Goal: Task Accomplishment & Management: Manage account settings

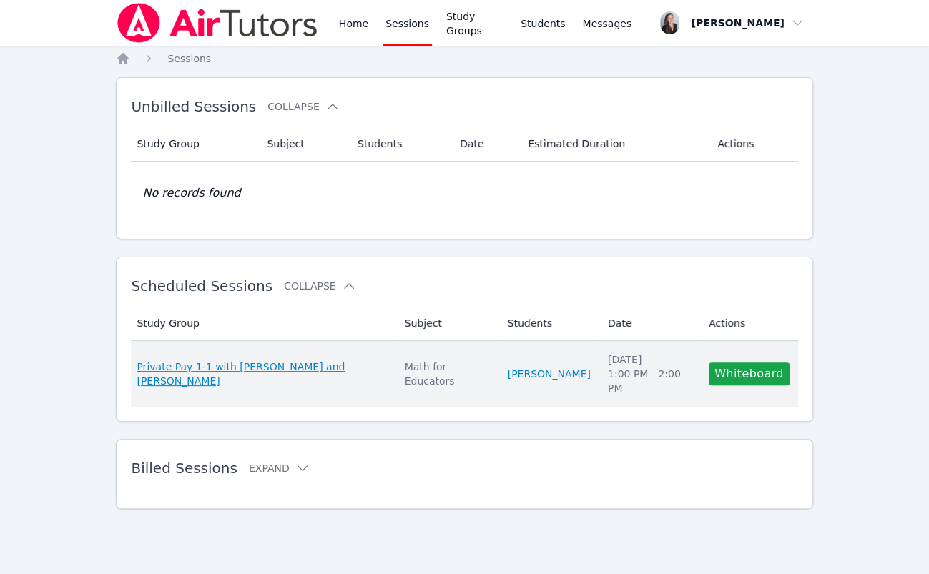
click at [242, 368] on span "Private Pay 1-1 with [PERSON_NAME] and [PERSON_NAME]" at bounding box center [262, 374] width 250 height 29
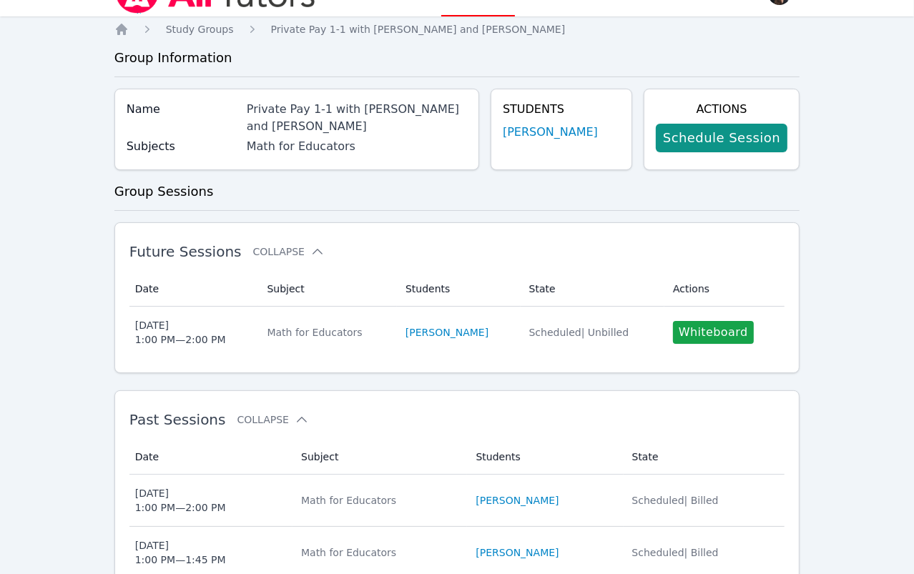
scroll to position [31, 0]
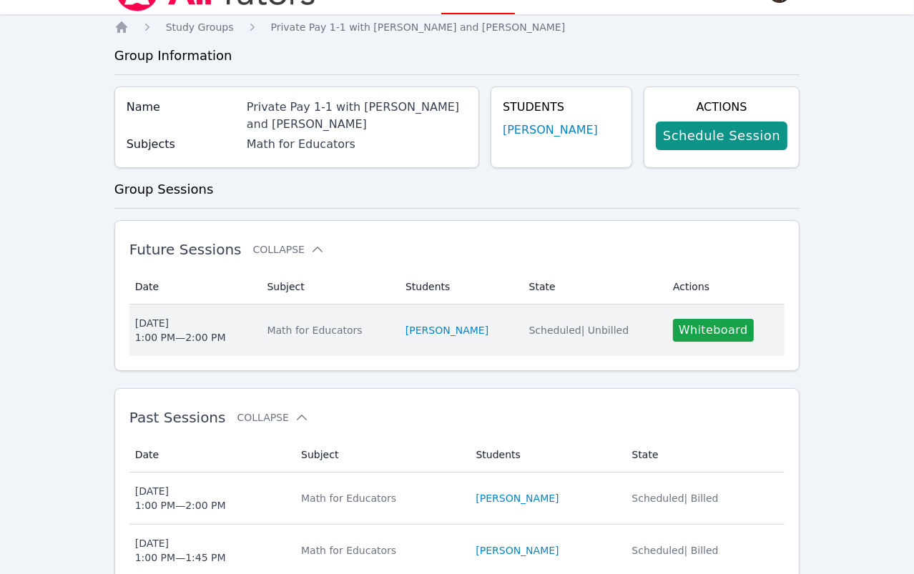
click at [606, 325] on span "Scheduled | Unbilled" at bounding box center [579, 330] width 100 height 11
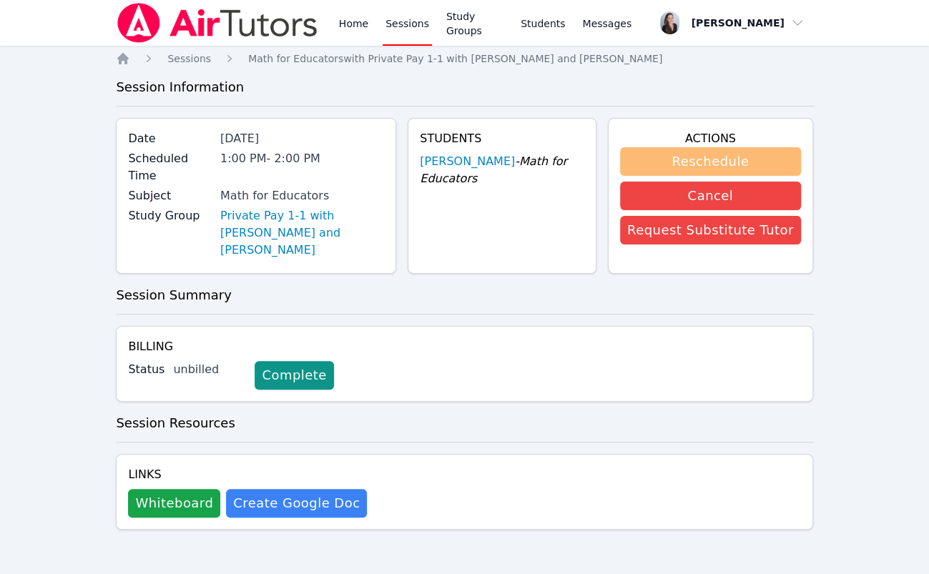
click at [721, 161] on button "Reschedule" at bounding box center [710, 161] width 181 height 29
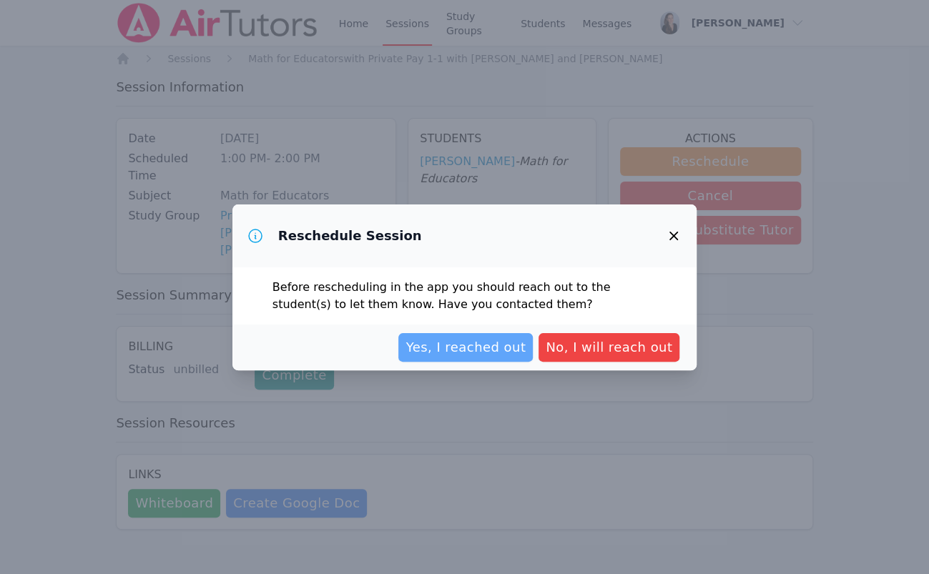
click at [490, 345] on span "Yes, I reached out" at bounding box center [465, 348] width 120 height 20
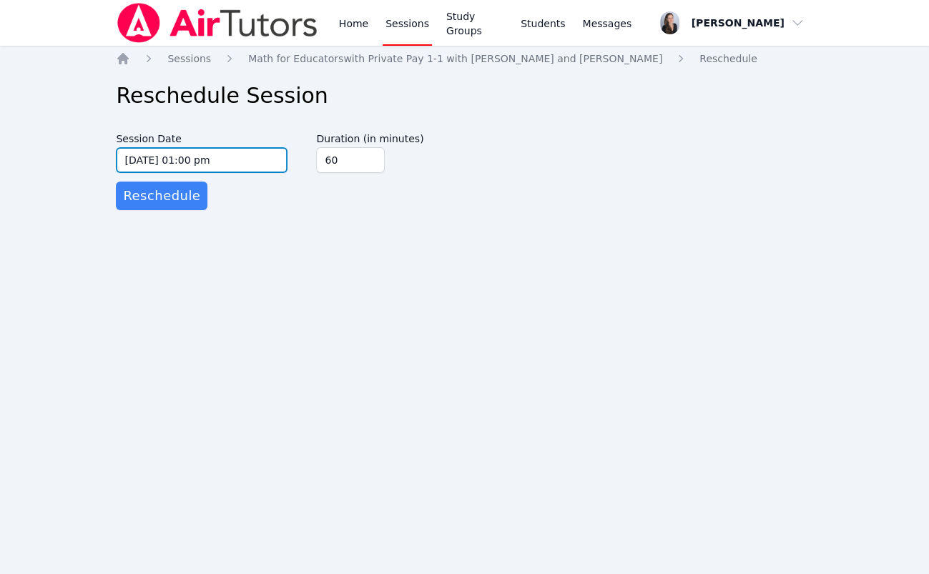
click at [147, 155] on input "[DATE] 01:00 pm" at bounding box center [202, 160] width 172 height 26
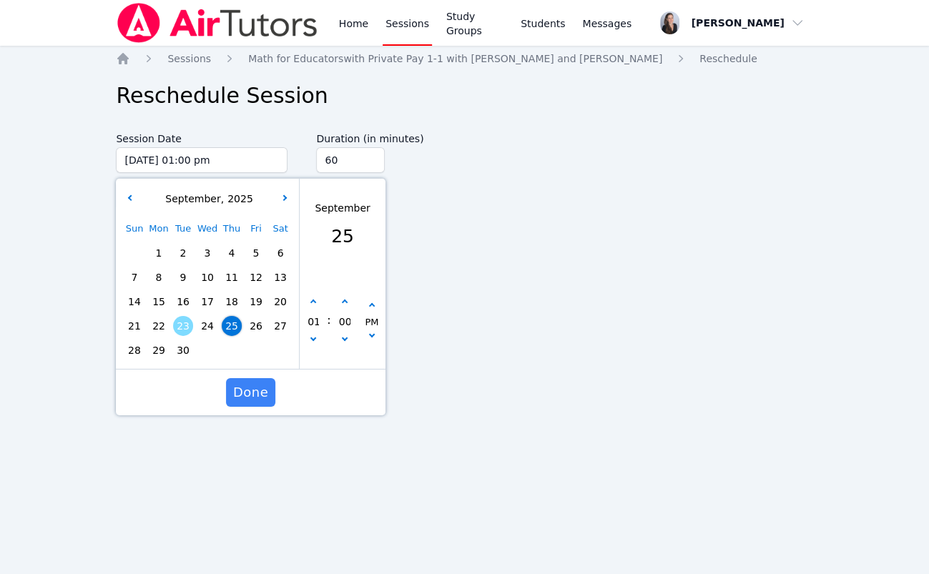
click at [257, 323] on span "26" at bounding box center [256, 326] width 20 height 20
type input "[DATE] 01:00 pm"
click at [257, 387] on span "Done" at bounding box center [250, 393] width 35 height 20
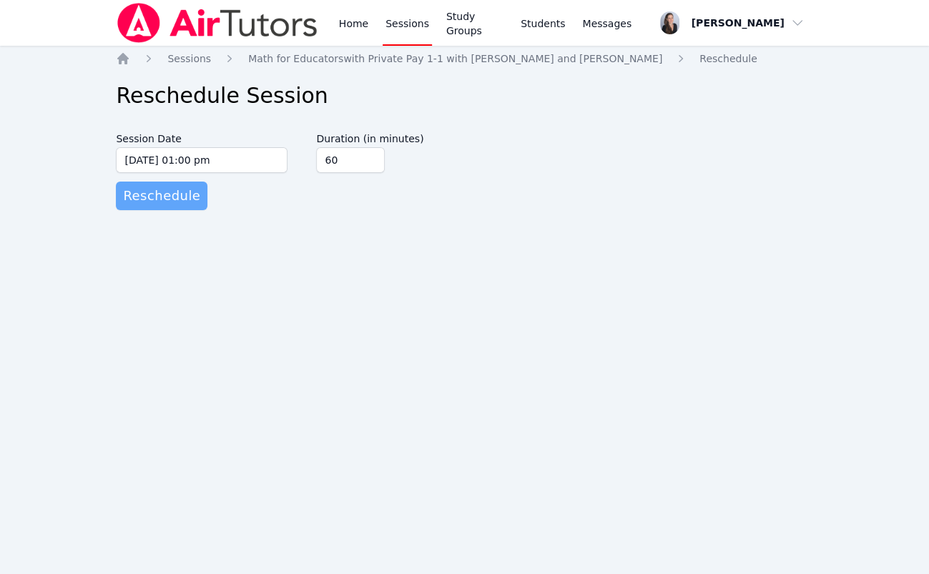
click at [135, 194] on span "Reschedule" at bounding box center [161, 196] width 77 height 20
